Goal: Task Accomplishment & Management: Manage account settings

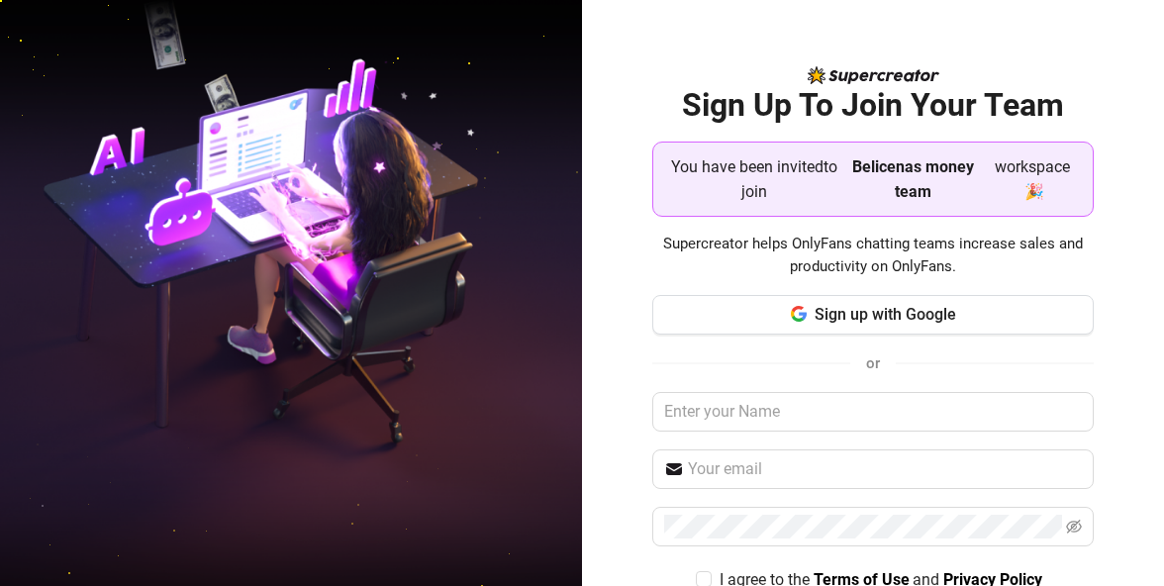
click at [891, 173] on strong "Belicenas money team" at bounding box center [913, 179] width 122 height 44
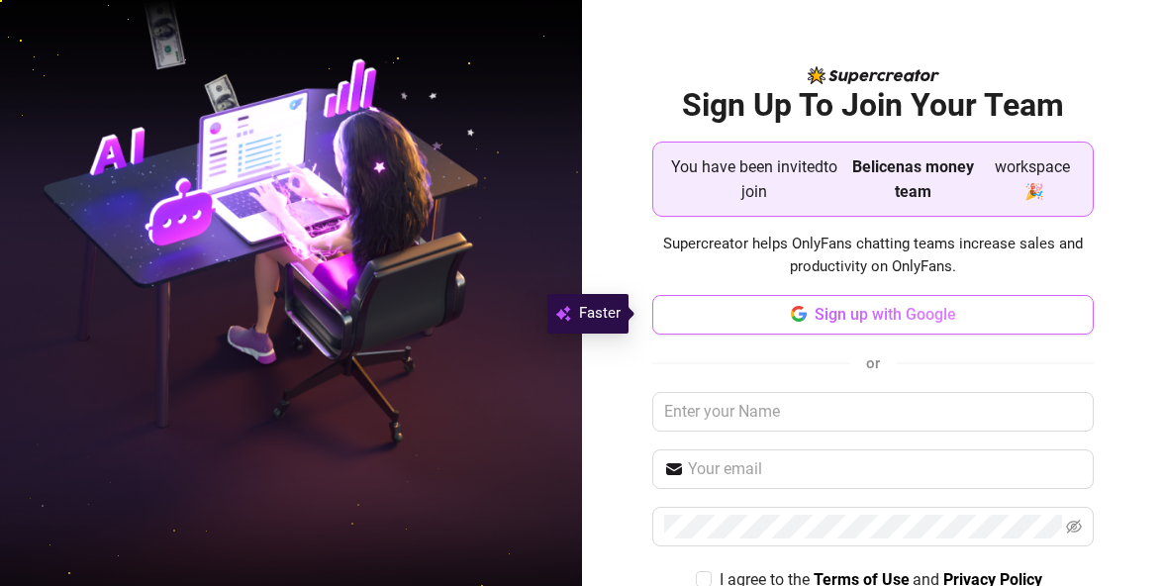
click at [887, 316] on span "Sign up with Google" at bounding box center [886, 314] width 142 height 19
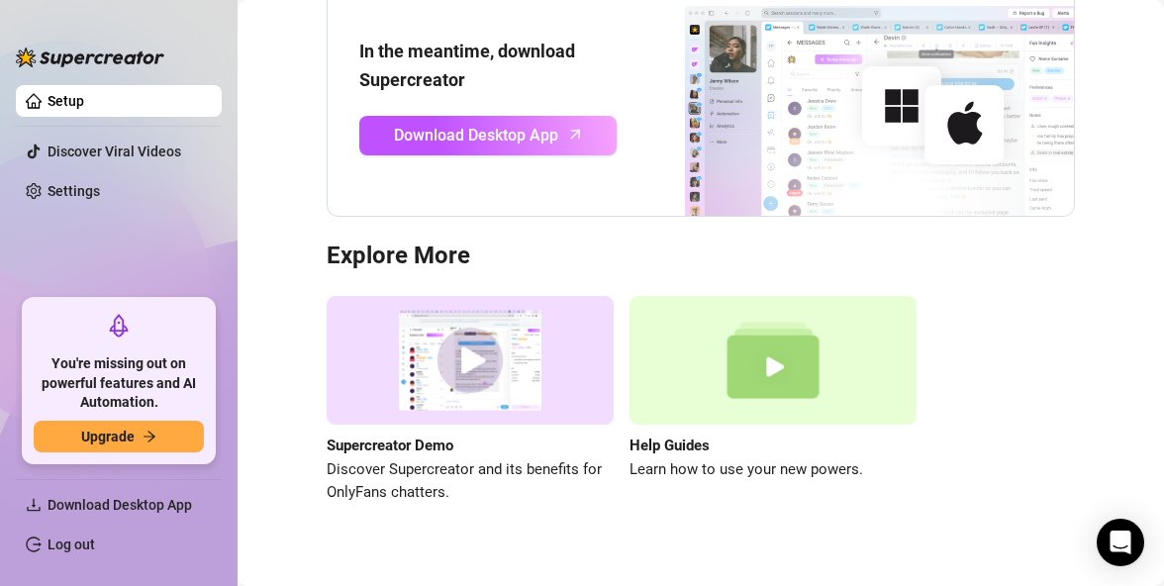
scroll to position [251, 0]
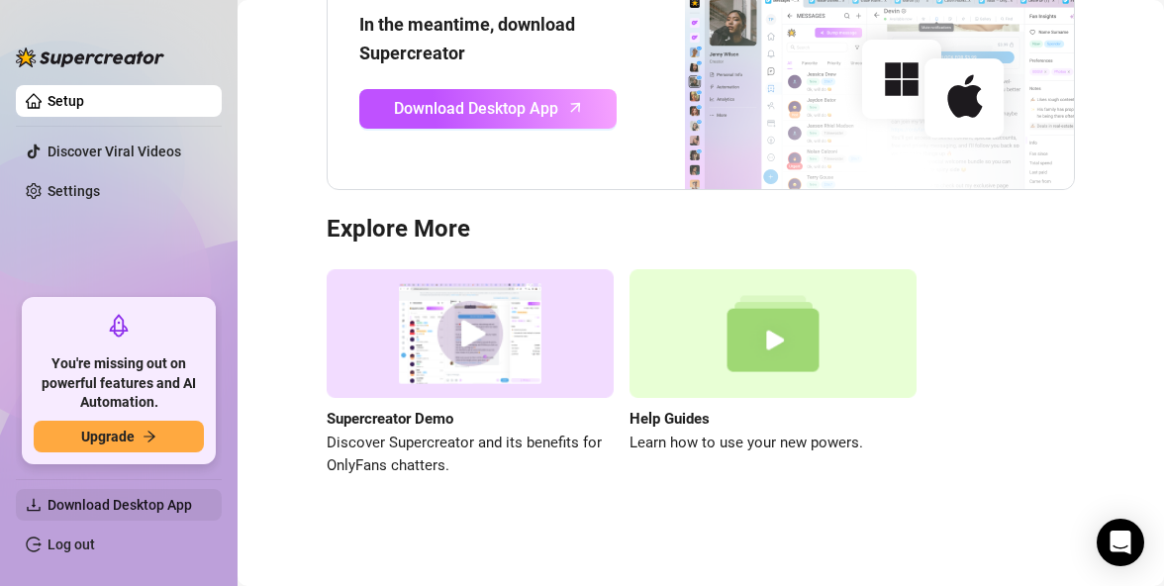
click at [138, 510] on span "Download Desktop App" at bounding box center [120, 505] width 145 height 16
click at [124, 510] on span "Download Desktop App" at bounding box center [120, 505] width 145 height 16
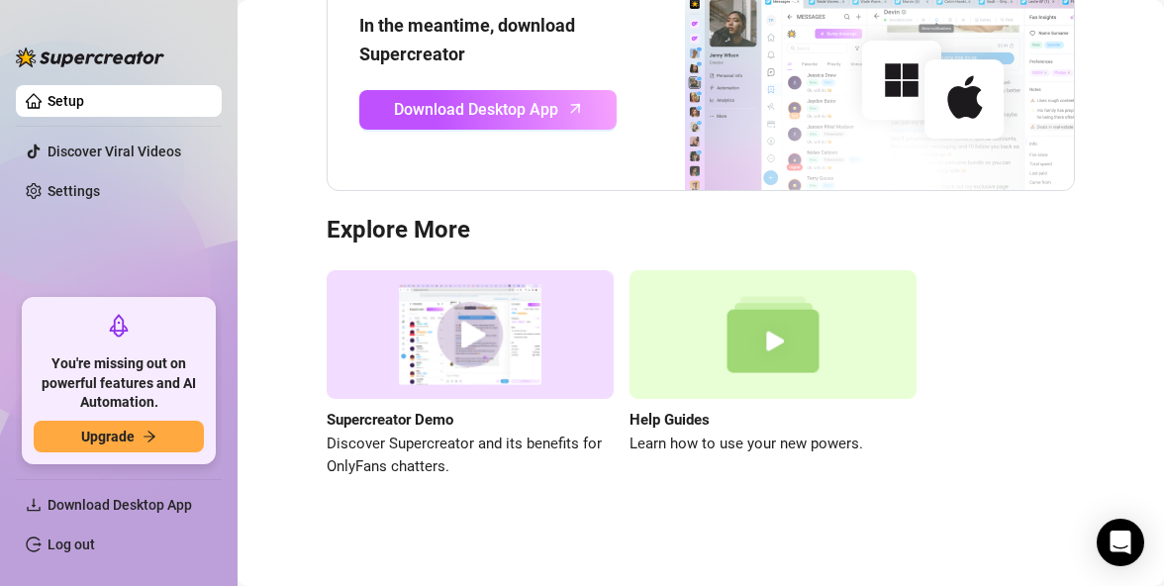
scroll to position [251, 0]
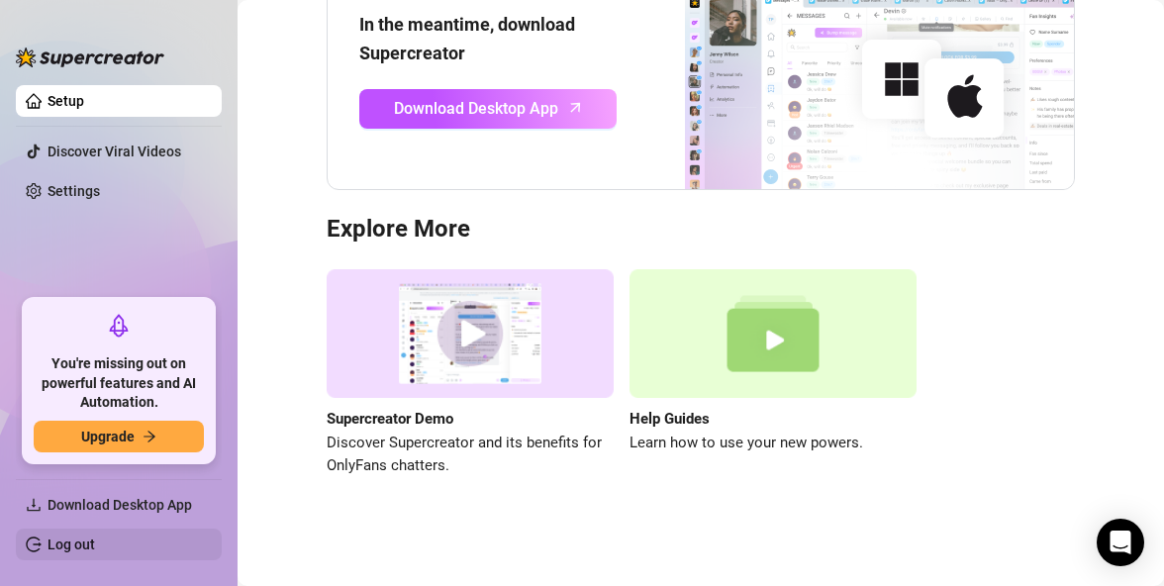
click at [95, 544] on link "Log out" at bounding box center [72, 545] width 48 height 16
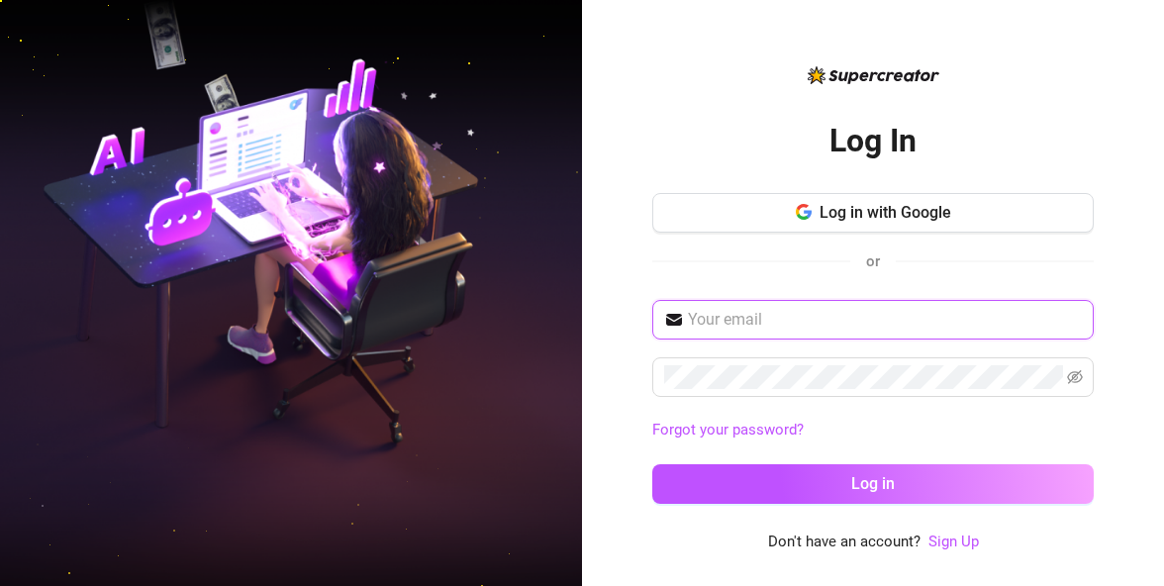
click at [777, 329] on input "text" at bounding box center [885, 320] width 394 height 24
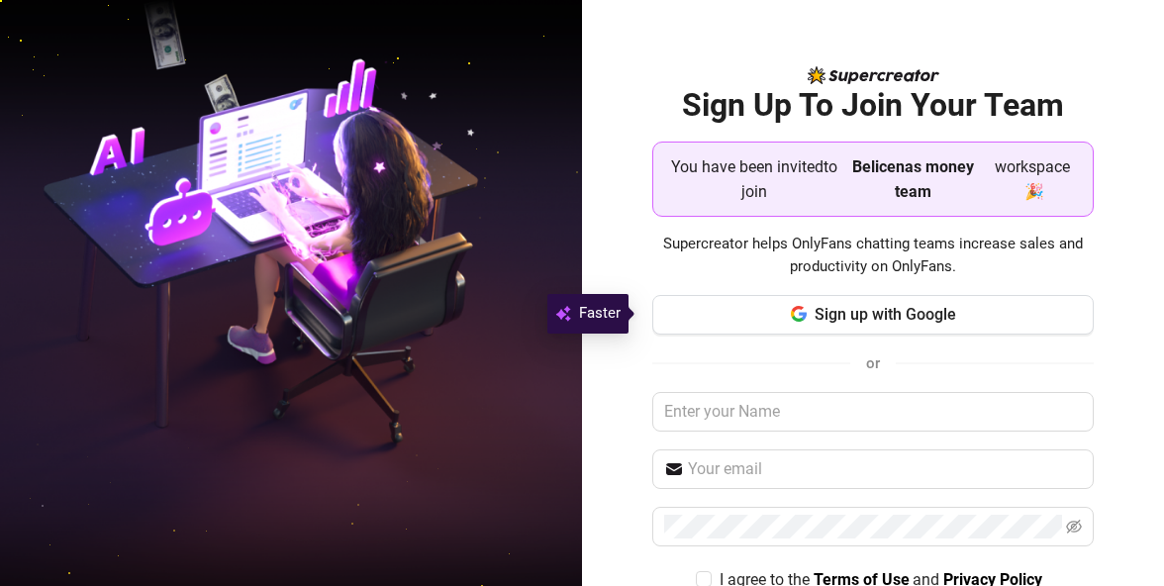
click at [903, 195] on strong "Belicenas money team" at bounding box center [913, 179] width 122 height 44
click at [888, 179] on span "Belicenas money team" at bounding box center [913, 178] width 141 height 49
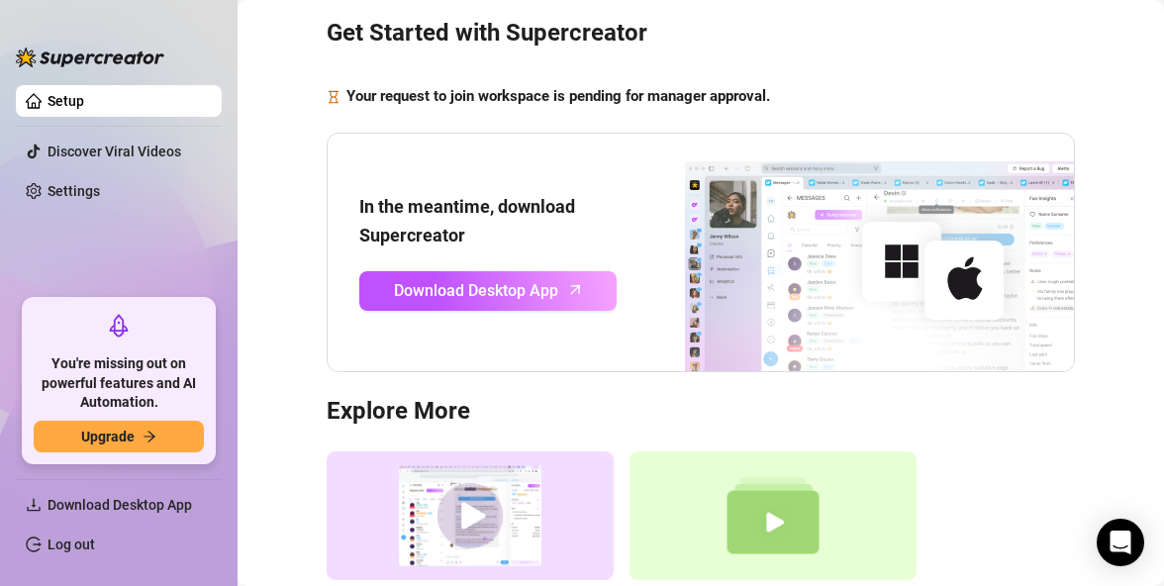
scroll to position [99, 0]
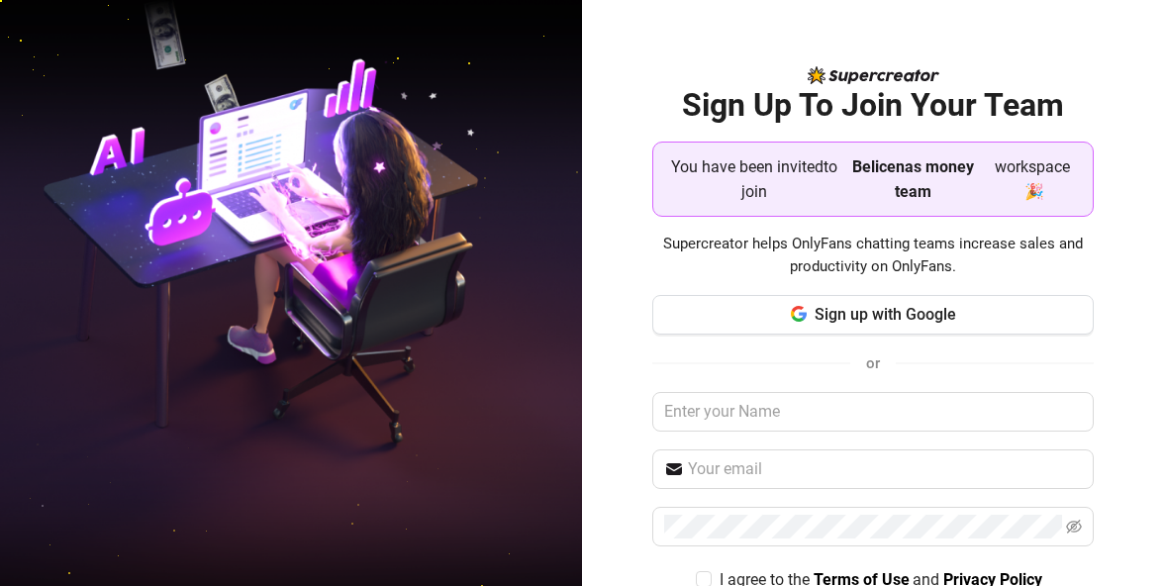
click at [888, 178] on span "Belicenas money team" at bounding box center [913, 178] width 141 height 49
click at [891, 165] on strong "Belicenas money team" at bounding box center [913, 179] width 122 height 44
click at [899, 195] on strong "Belicenas money team" at bounding box center [913, 179] width 122 height 44
click at [865, 101] on h2 "Sign Up To Join Your Team" at bounding box center [873, 105] width 443 height 41
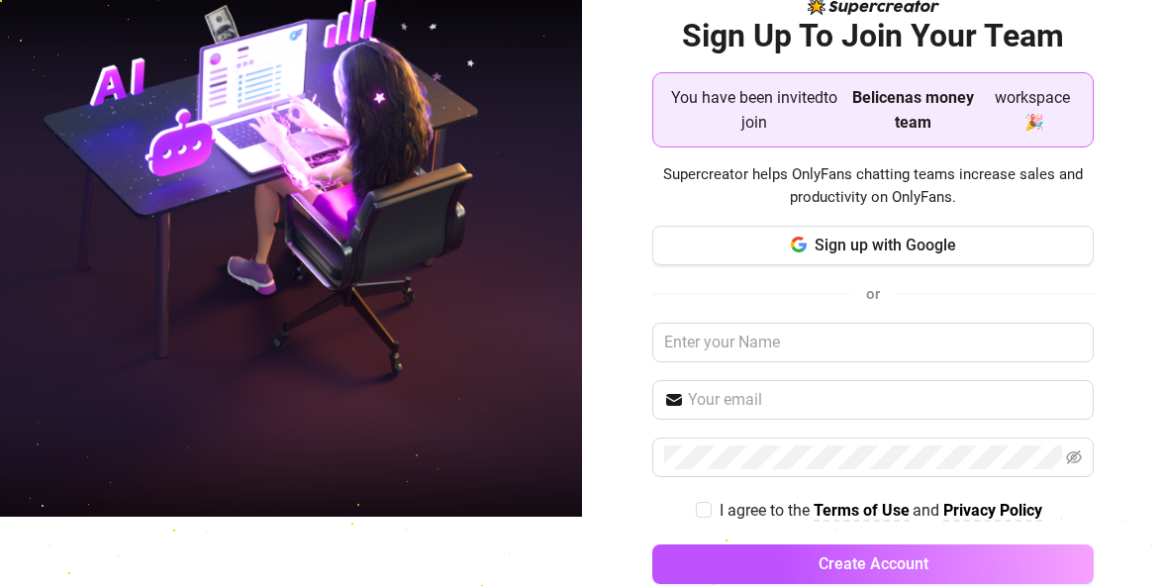
scroll to position [105, 0]
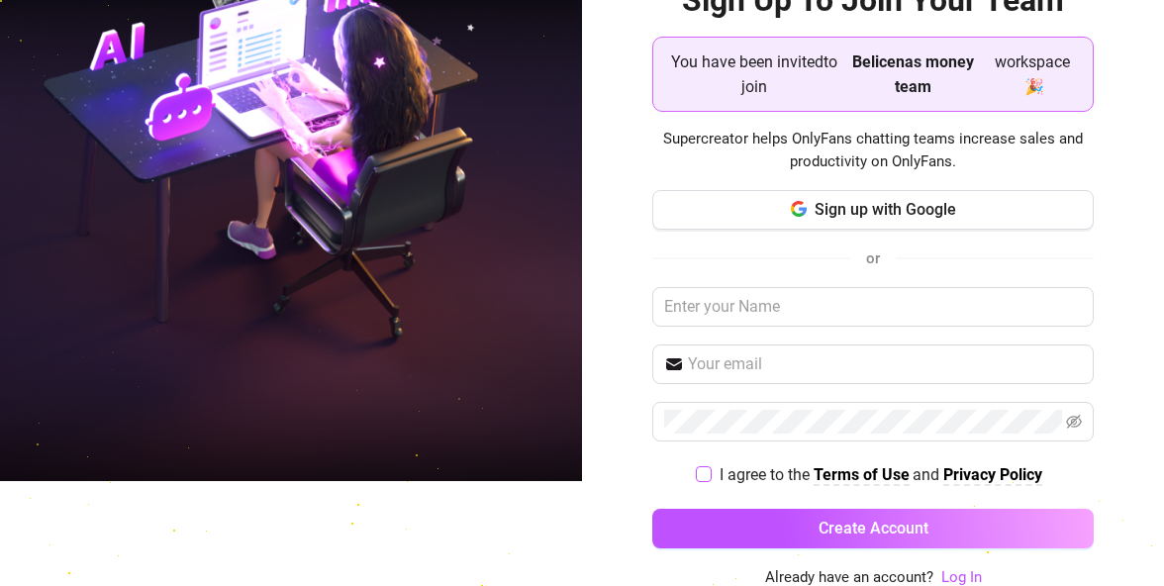
click at [699, 470] on span at bounding box center [704, 474] width 16 height 16
click at [699, 470] on input "I agree to the Terms of Use and Privacy Policy" at bounding box center [703, 473] width 14 height 14
click at [696, 473] on input "I agree to the Terms of Use and Privacy Policy" at bounding box center [703, 473] width 14 height 14
checkbox input "false"
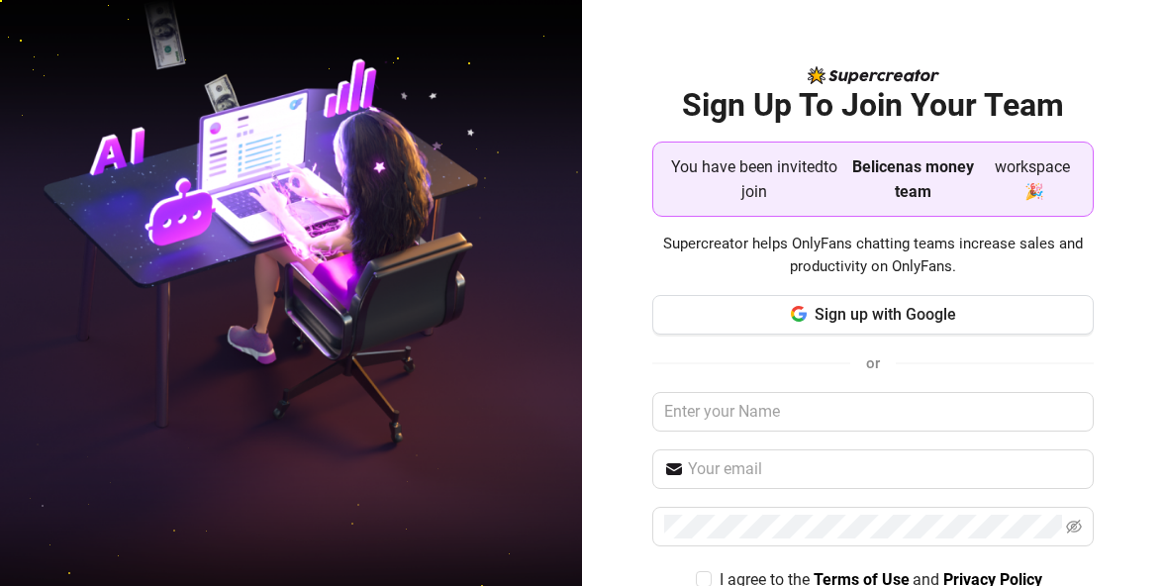
click at [741, 199] on span "You have been invited to join" at bounding box center [754, 178] width 170 height 49
click at [737, 169] on span "You have been invited to join" at bounding box center [754, 178] width 170 height 49
click at [921, 188] on span "Belicenas money team" at bounding box center [913, 178] width 141 height 49
click at [905, 163] on strong "Belicenas money team" at bounding box center [913, 179] width 122 height 44
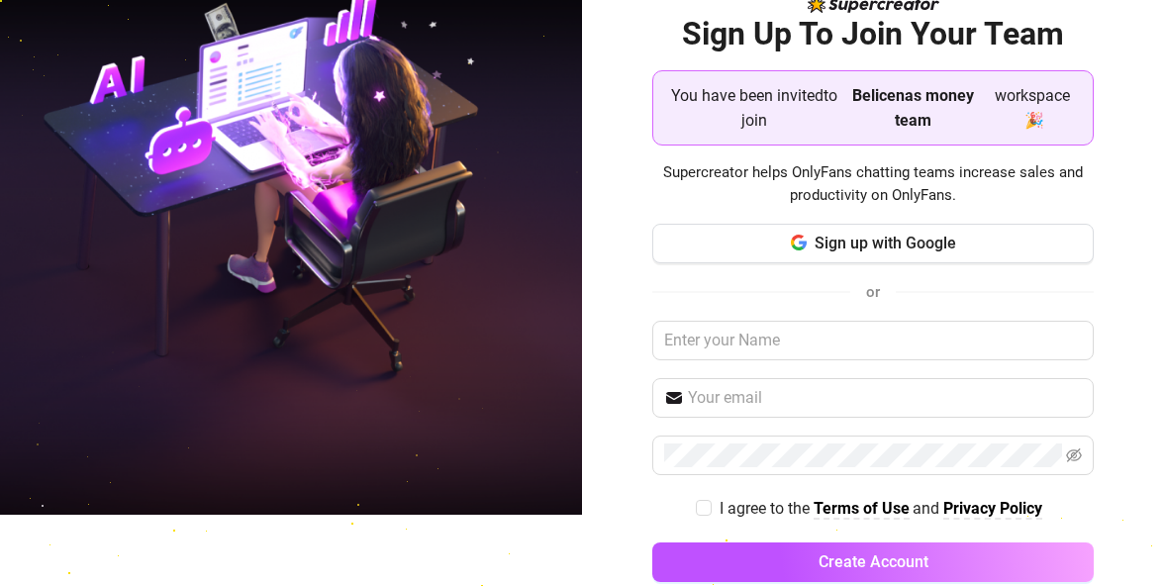
scroll to position [105, 0]
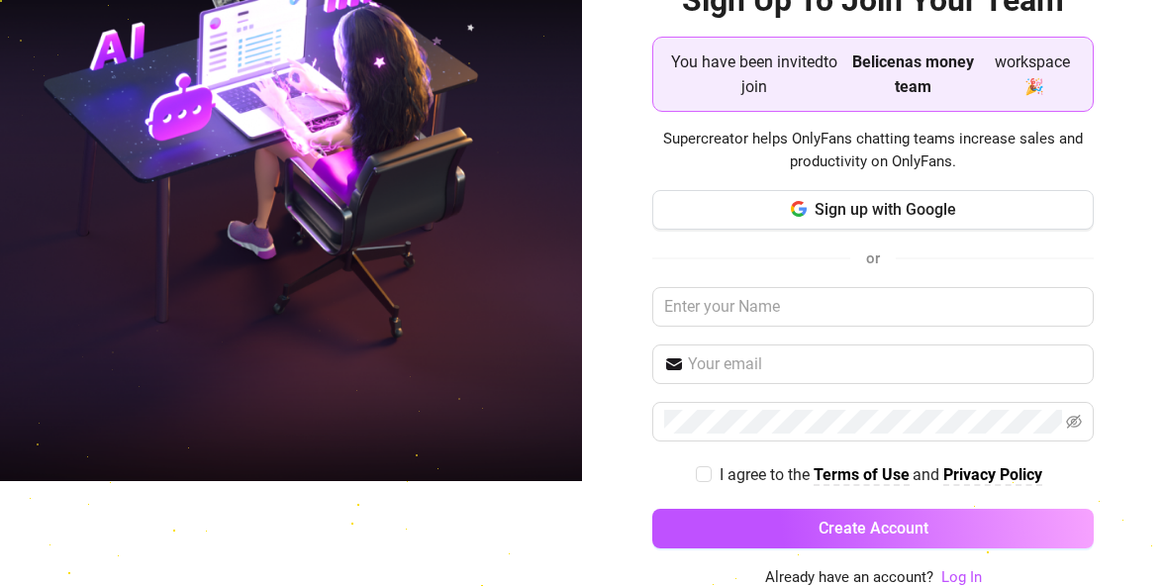
click at [904, 72] on span "Belicenas money team" at bounding box center [913, 73] width 141 height 49
click at [896, 93] on strong "Belicenas money team" at bounding box center [913, 74] width 122 height 44
click at [896, 57] on strong "Belicenas money team" at bounding box center [913, 74] width 122 height 44
click at [896, 58] on strong "Belicenas money team" at bounding box center [913, 74] width 122 height 44
click at [891, 59] on strong "Belicenas money team" at bounding box center [913, 74] width 122 height 44
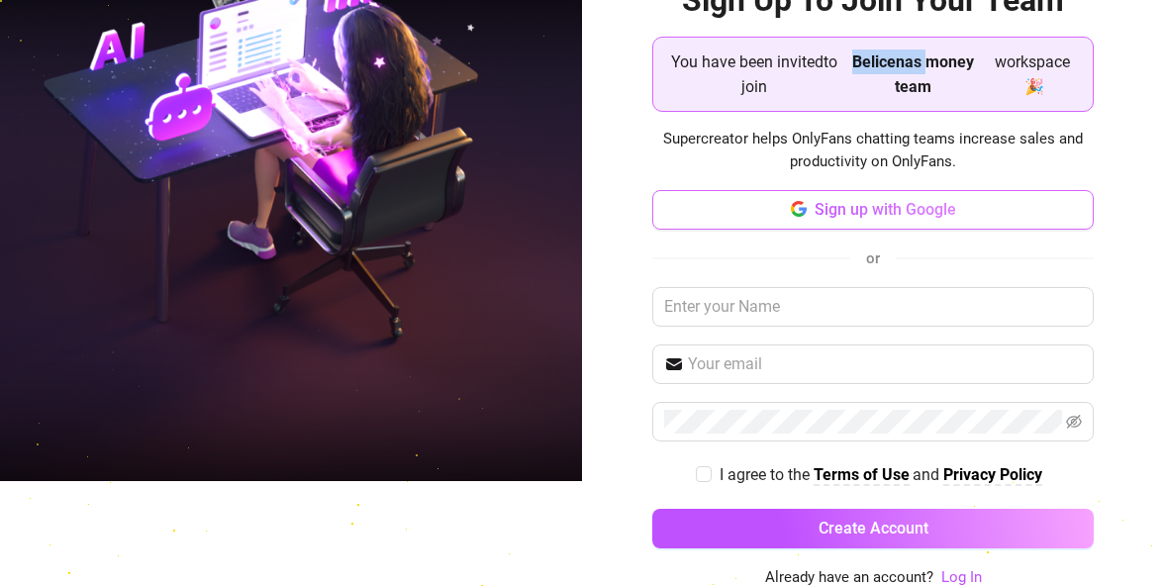
click at [845, 208] on span "Sign up with Google" at bounding box center [886, 209] width 142 height 19
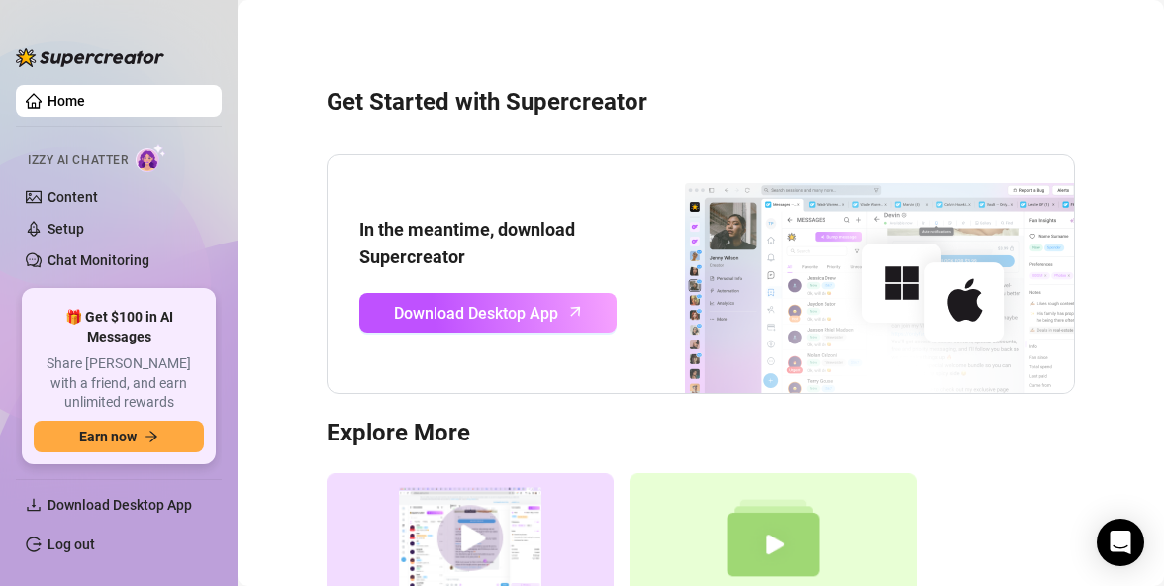
click at [83, 159] on span "Izzy AI Chatter" at bounding box center [78, 160] width 100 height 19
click at [67, 162] on span "Izzy AI Chatter" at bounding box center [78, 160] width 100 height 19
click at [89, 67] on div at bounding box center [90, 47] width 148 height 59
click at [85, 104] on link "Home" at bounding box center [67, 101] width 38 height 16
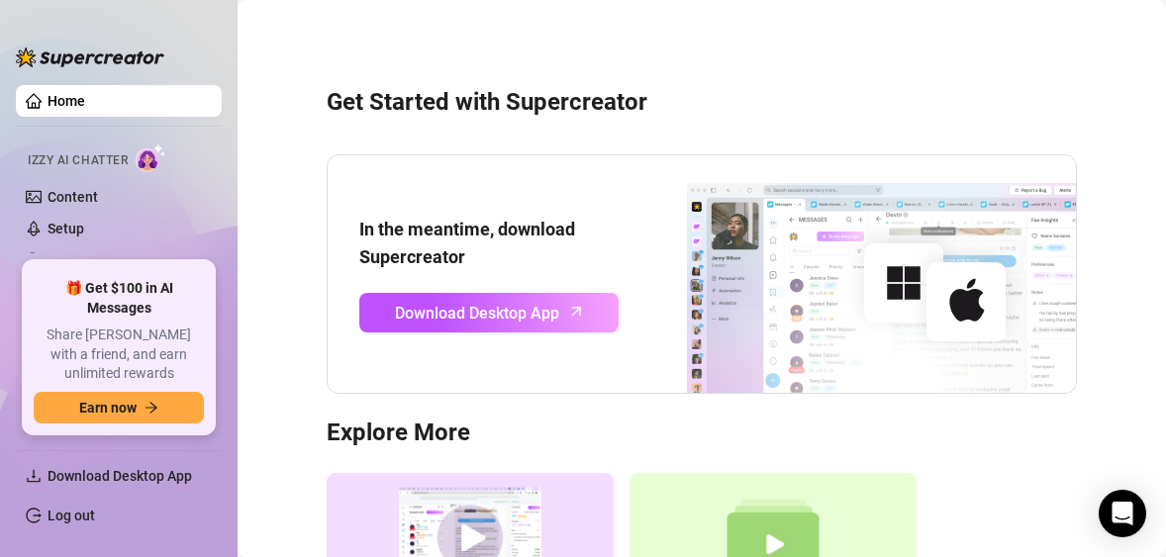
click at [105, 161] on span "Izzy AI Chatter" at bounding box center [78, 160] width 100 height 19
click at [109, 163] on span "Izzy AI Chatter" at bounding box center [78, 160] width 100 height 19
click at [153, 149] on img at bounding box center [151, 158] width 31 height 29
click at [84, 194] on link "Content" at bounding box center [73, 197] width 50 height 16
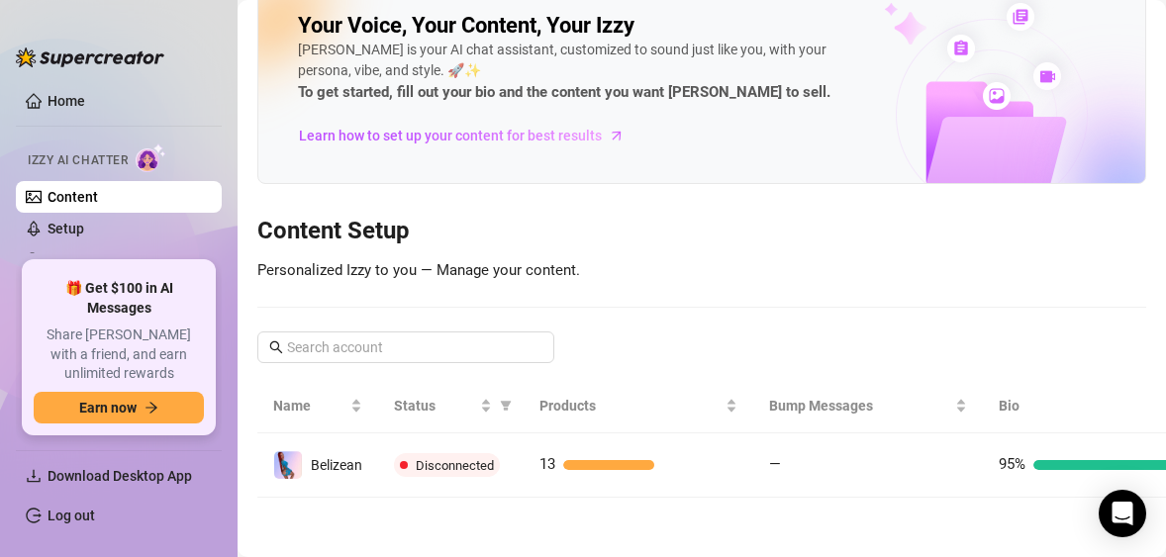
scroll to position [47, 0]
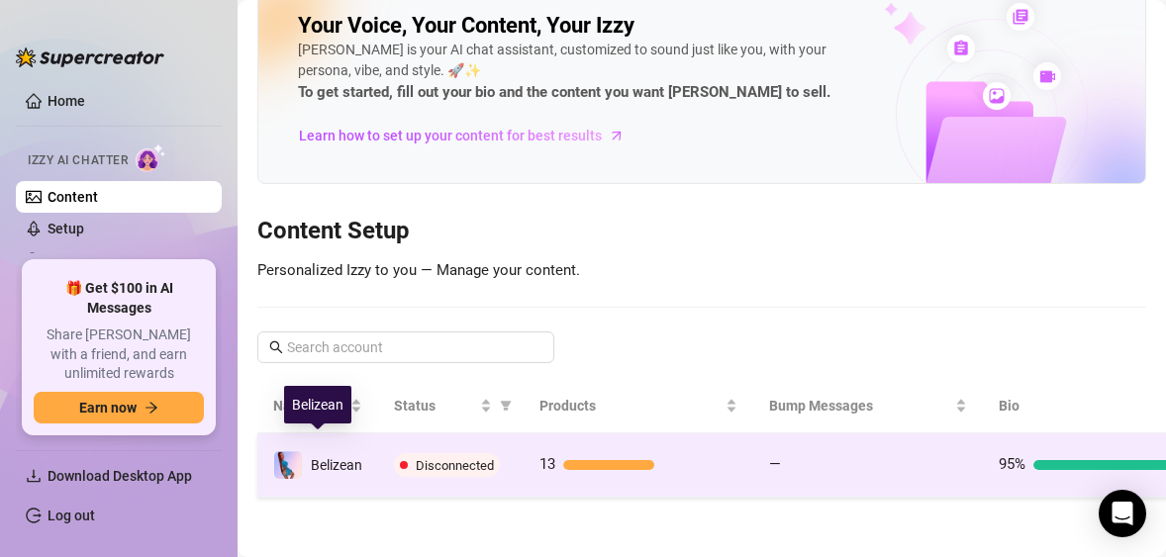
click at [319, 457] on span "Belizean" at bounding box center [336, 465] width 51 height 16
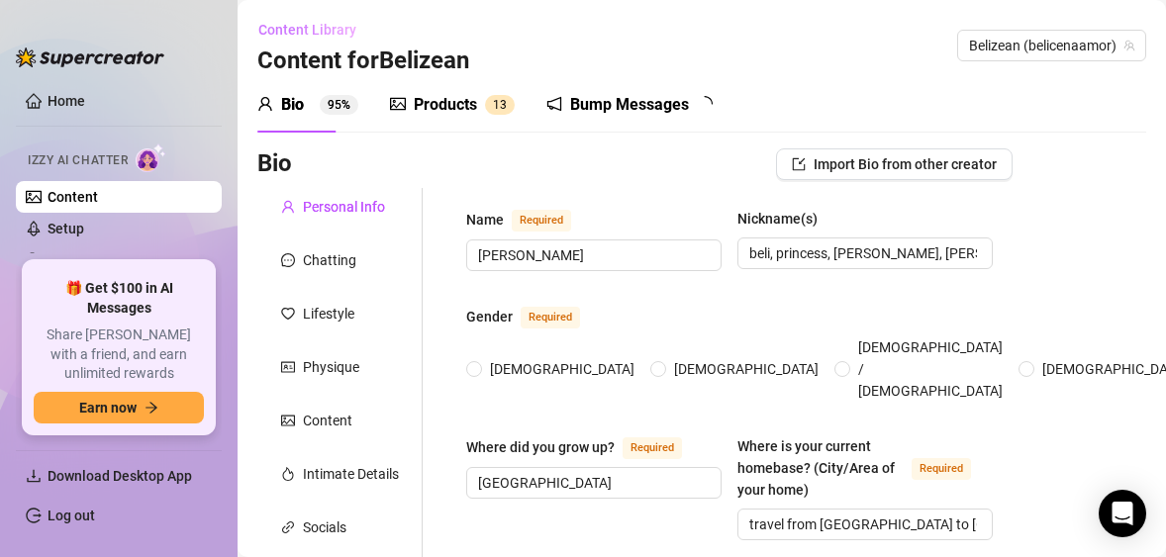
radio input "true"
type input "January 16th, 1998"
click at [83, 157] on span "Izzy AI Chatter" at bounding box center [78, 160] width 100 height 19
click at [48, 100] on link "Home" at bounding box center [67, 101] width 38 height 16
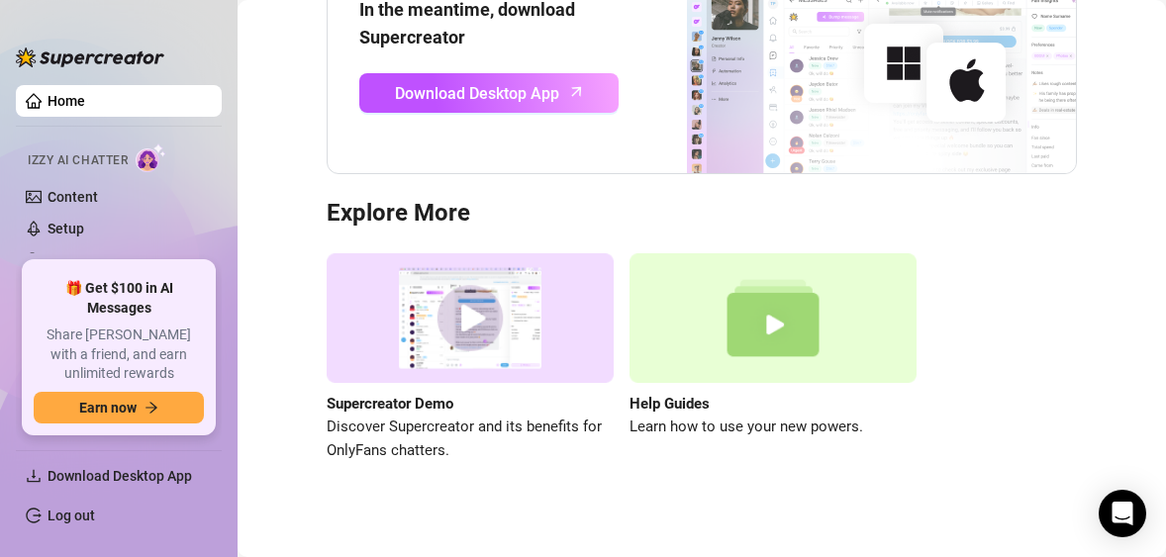
scroll to position [233, 0]
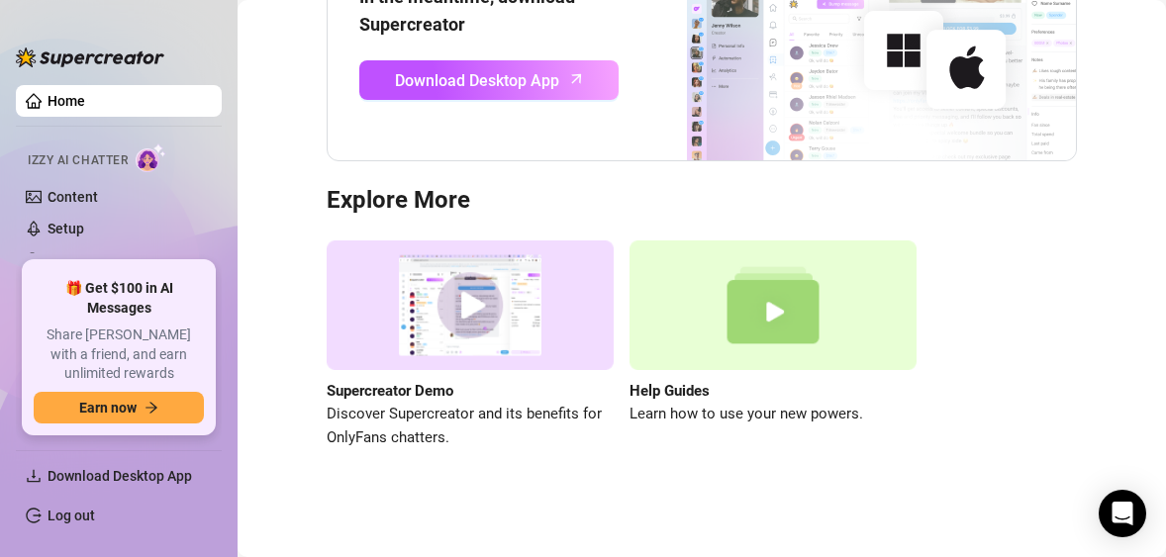
click at [102, 159] on span "Izzy AI Chatter" at bounding box center [78, 160] width 100 height 19
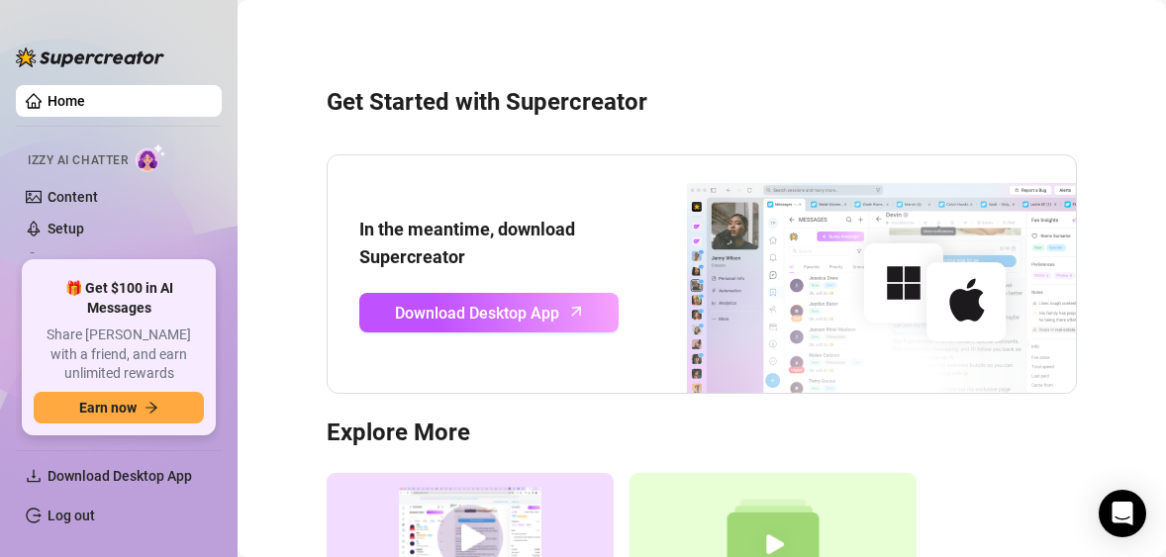
scroll to position [0, 0]
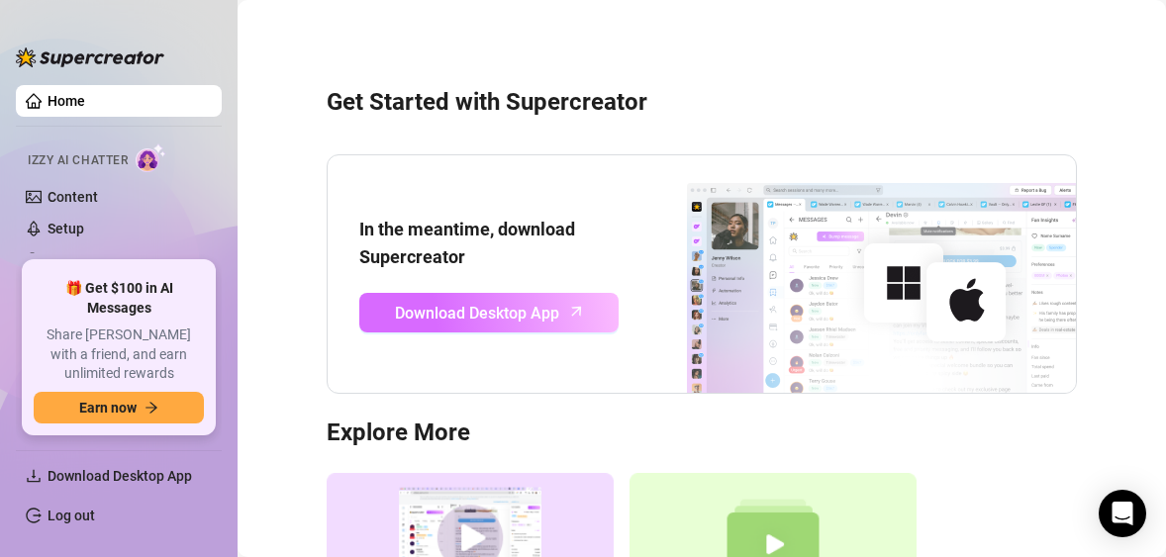
click at [487, 305] on span "Download Desktop App" at bounding box center [477, 313] width 164 height 25
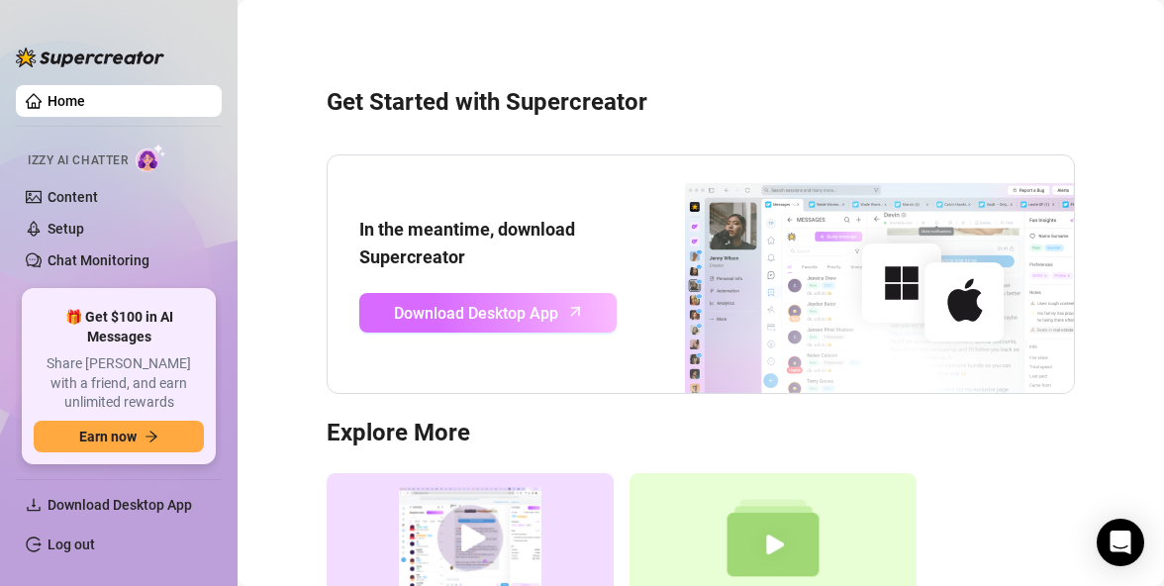
click at [440, 314] on span "Download Desktop App" at bounding box center [476, 313] width 164 height 25
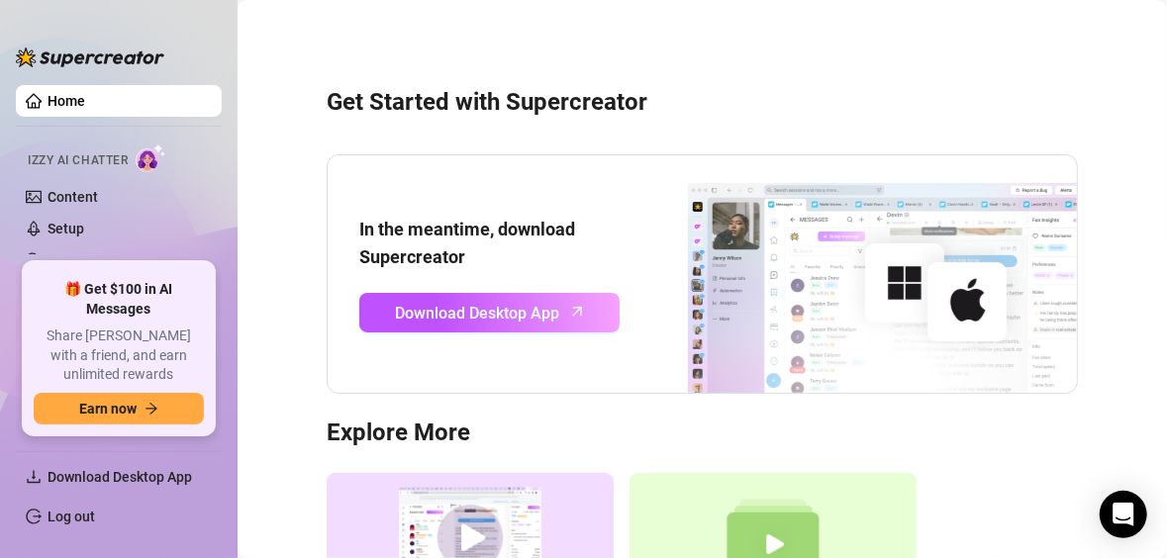
click at [645, 62] on div "Get Started with Supercreator In the meantime, download Supercreator Download D…" at bounding box center [702, 373] width 890 height 718
click at [57, 509] on link "Log out" at bounding box center [72, 517] width 48 height 16
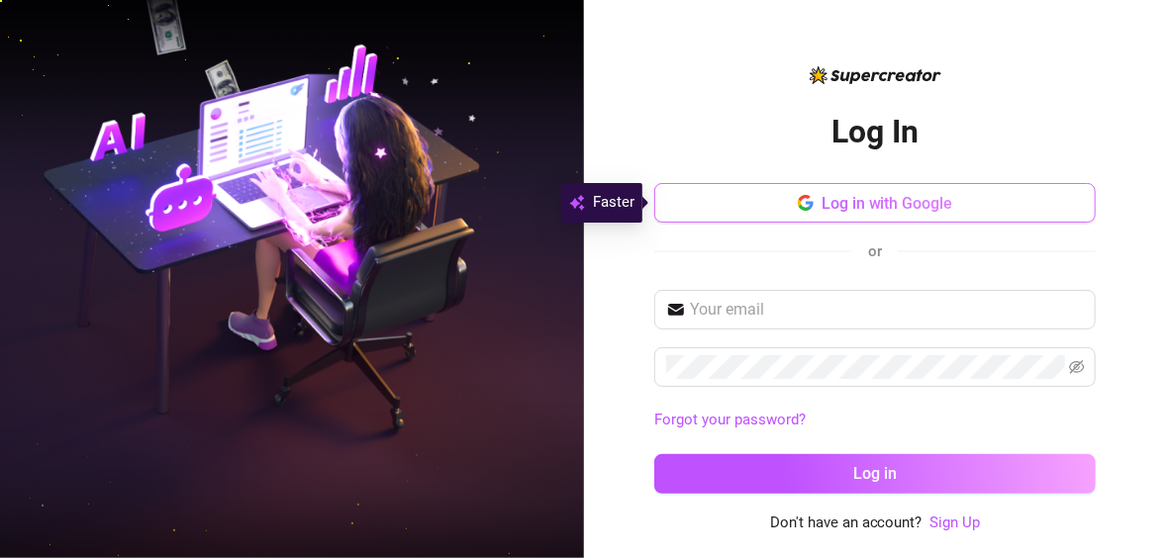
click at [872, 208] on span "Log in with Google" at bounding box center [888, 203] width 132 height 19
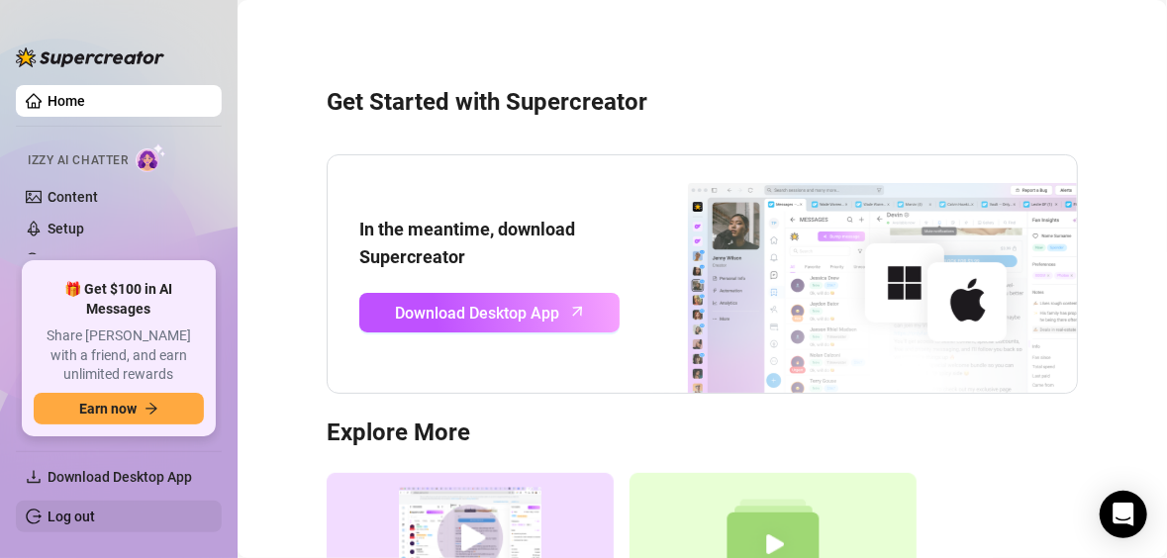
click at [88, 510] on link "Log out" at bounding box center [72, 517] width 48 height 16
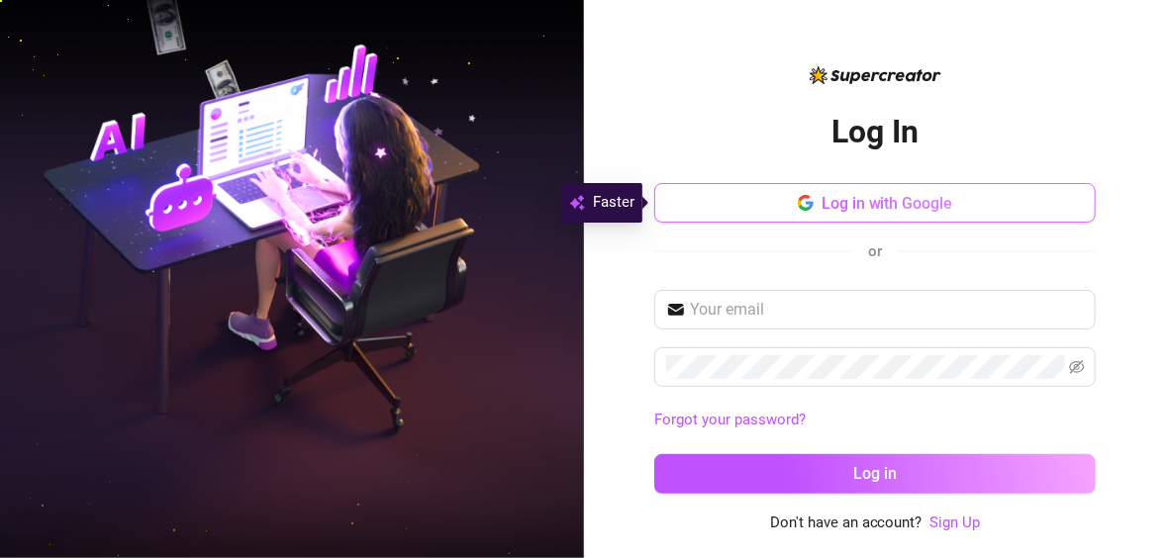
click at [861, 212] on span "Log in with Google" at bounding box center [888, 203] width 132 height 19
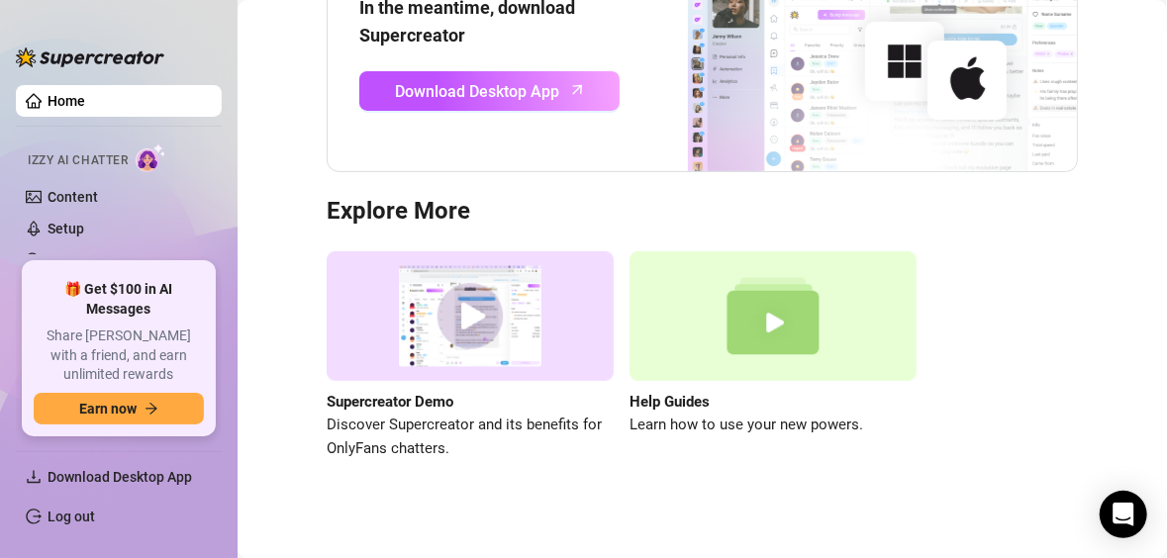
scroll to position [232, 0]
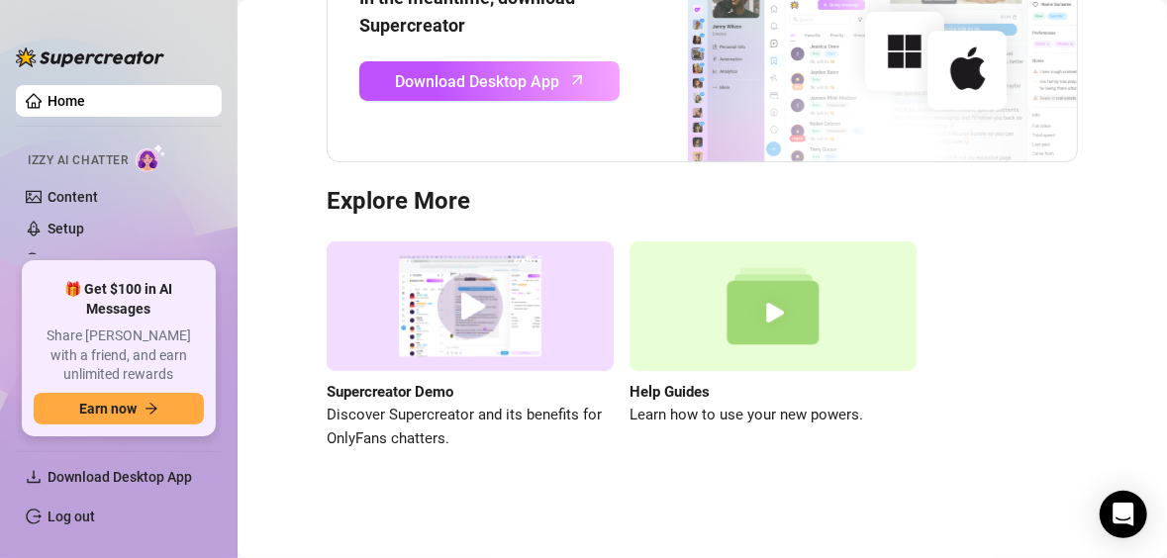
click at [85, 100] on link "Home" at bounding box center [67, 101] width 38 height 16
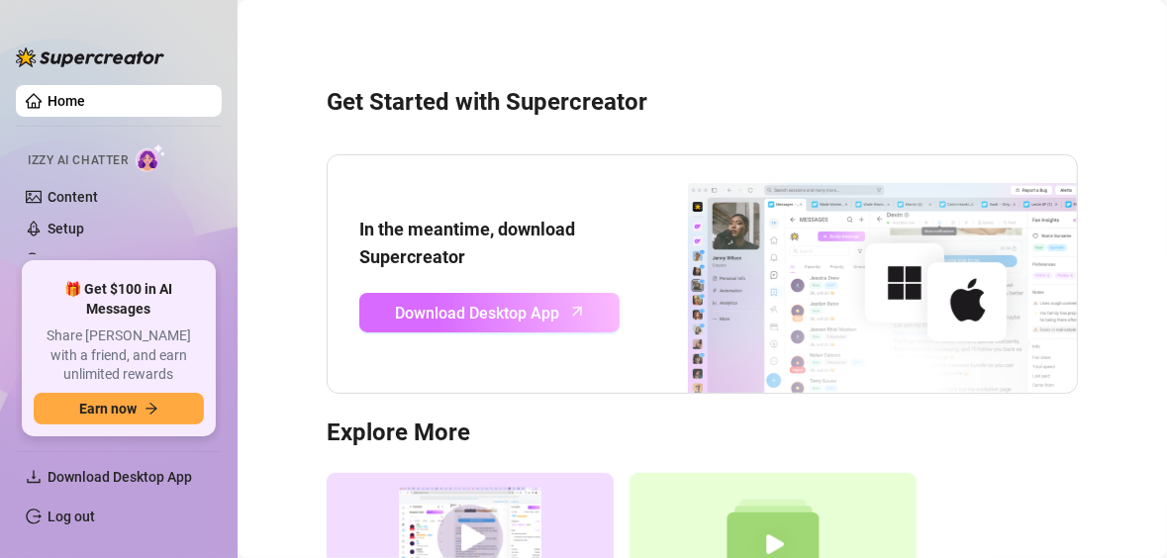
click at [471, 304] on span "Download Desktop App" at bounding box center [478, 313] width 164 height 25
click at [502, 310] on span "Download Desktop App" at bounding box center [478, 313] width 164 height 25
